Goal: Transaction & Acquisition: Purchase product/service

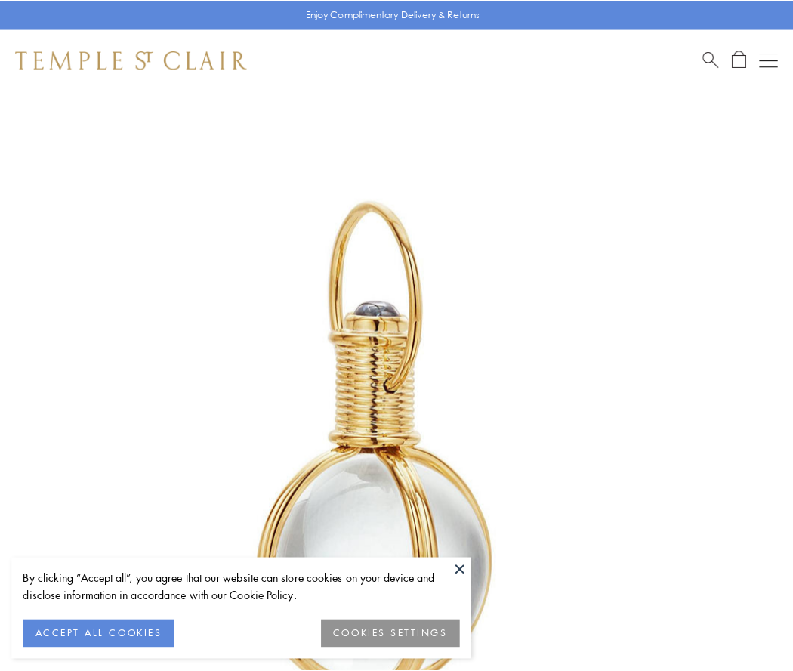
scroll to position [394, 0]
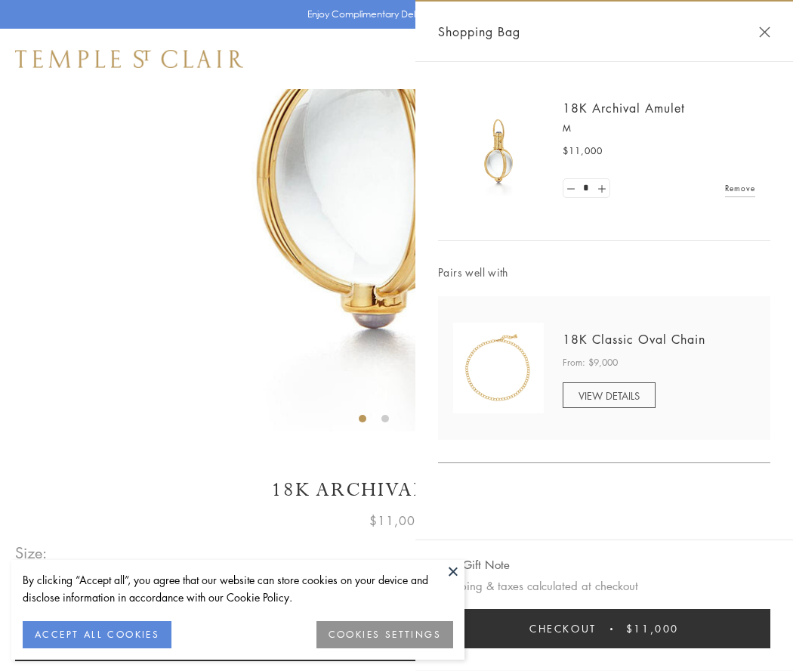
click at [605, 629] on button "Checkout $11,000" at bounding box center [604, 628] width 332 height 39
